Goal: Navigation & Orientation: Find specific page/section

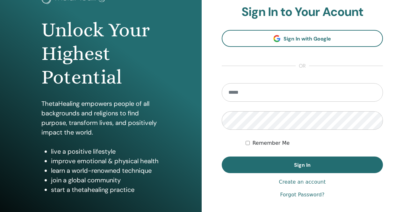
scroll to position [64, 0]
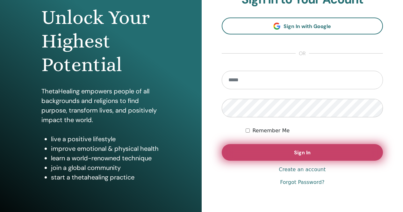
type input "**********"
click at [313, 155] on button "Sign In" at bounding box center [303, 152] width 162 height 17
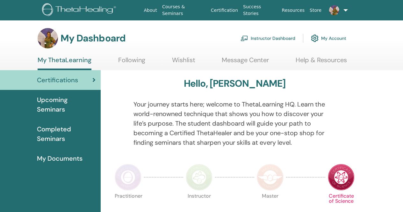
click at [262, 40] on link "Instructor Dashboard" at bounding box center [268, 38] width 55 height 14
